Goal: Find specific page/section: Find specific page/section

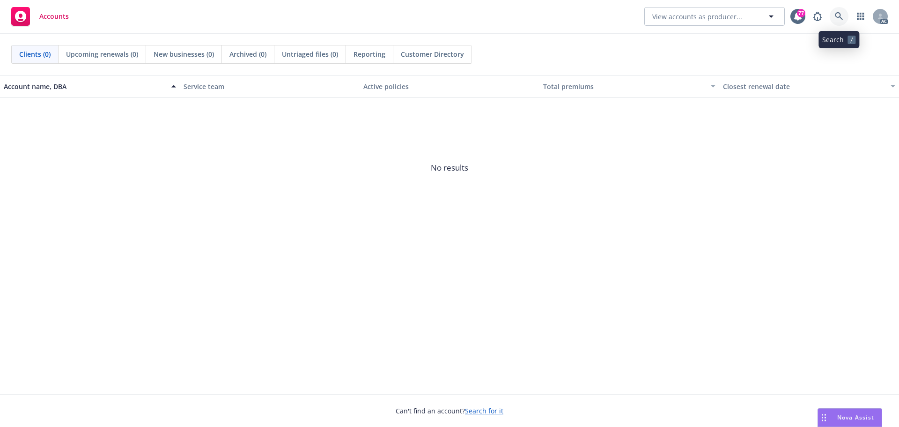
click at [835, 17] on link at bounding box center [839, 16] width 19 height 19
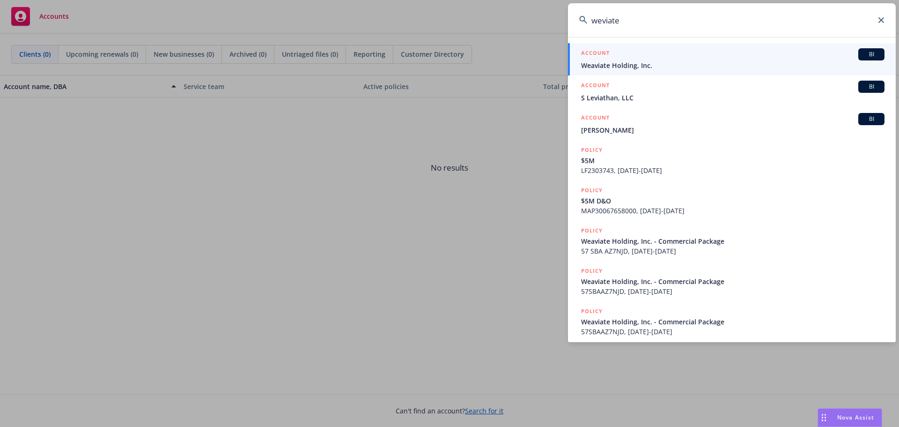
type input "weviate"
click at [676, 64] on span "Weaviate Holding, Inc." at bounding box center [732, 65] width 303 height 10
